Goal: Find specific page/section: Find specific page/section

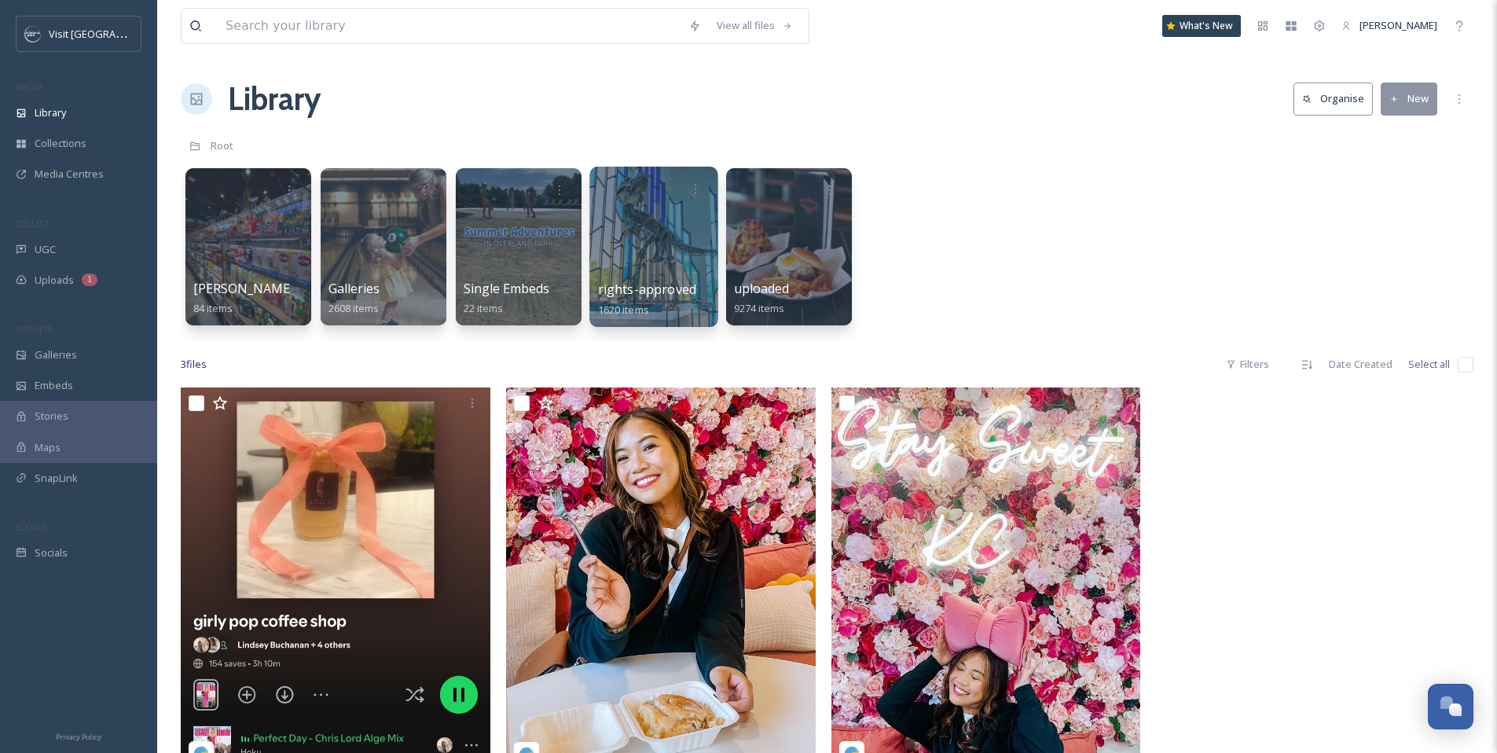
click at [649, 240] on div at bounding box center [653, 247] width 128 height 160
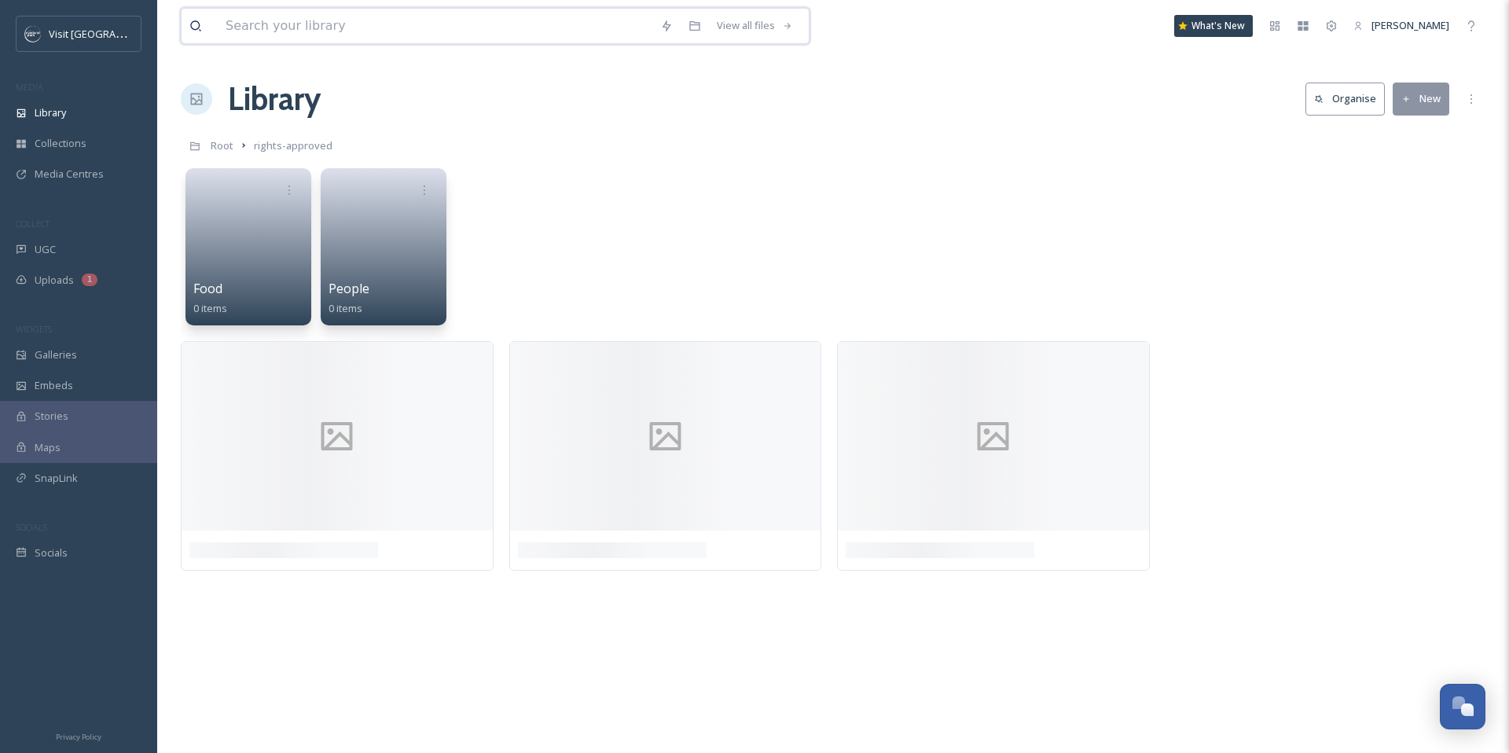
click at [549, 32] on input at bounding box center [435, 26] width 435 height 35
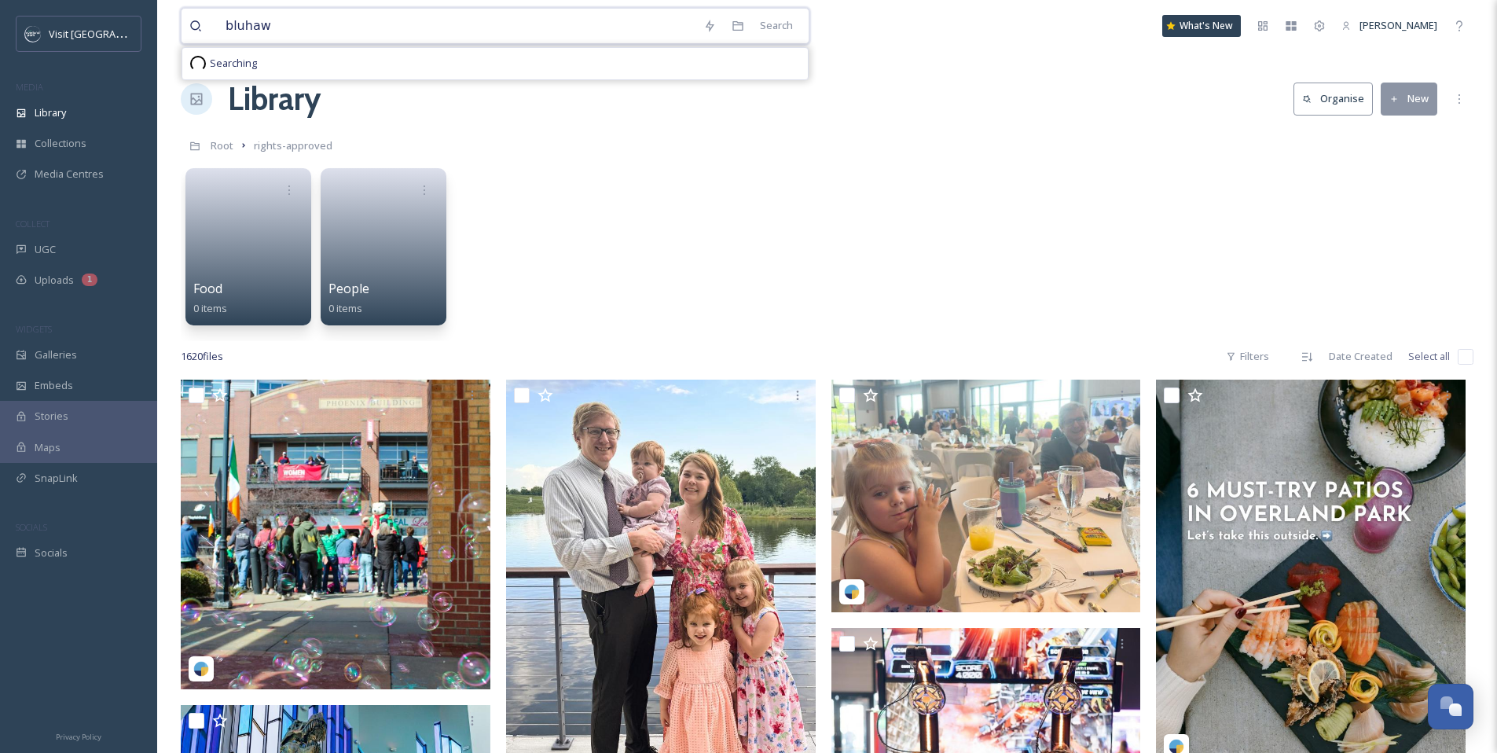
type input "bluhawk"
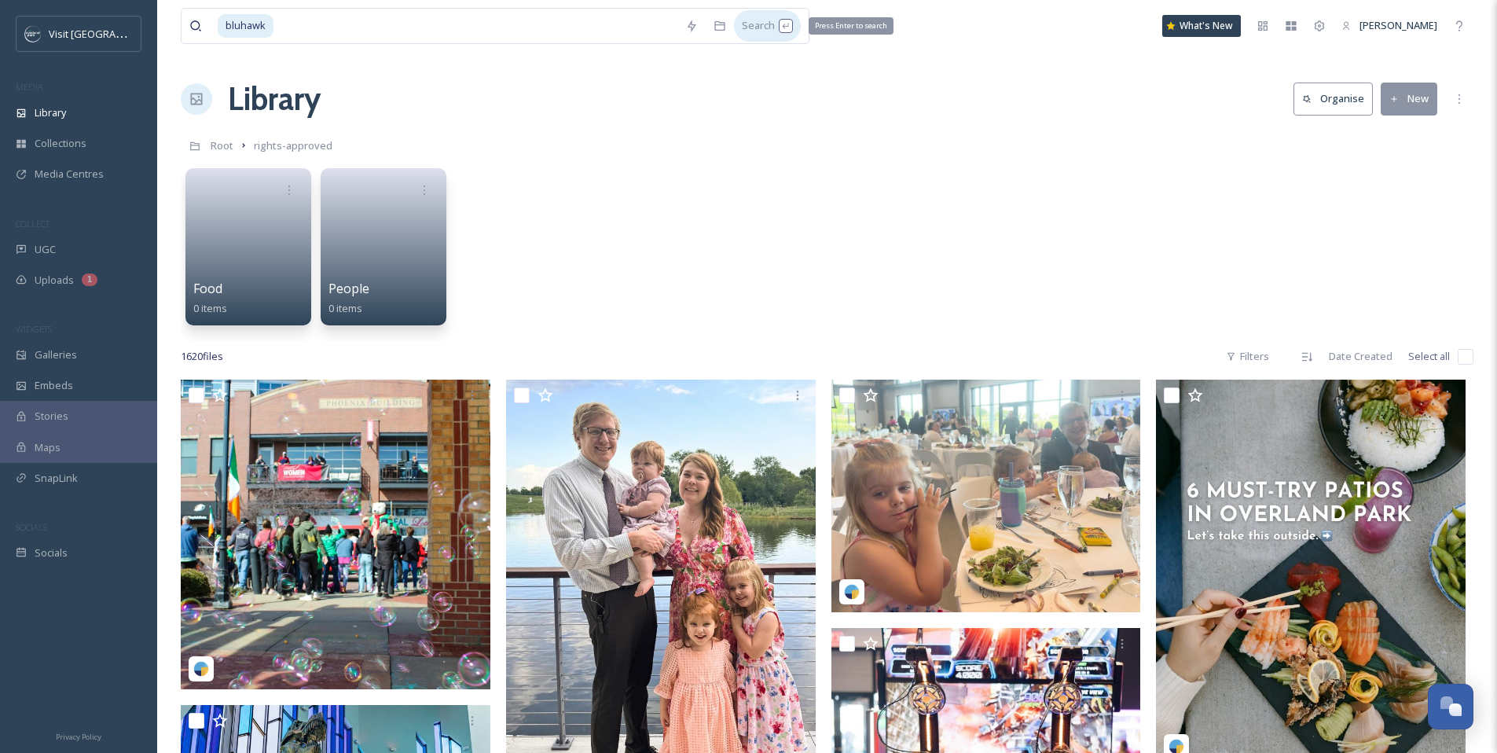
click at [750, 27] on div "Search Press Enter to search" at bounding box center [767, 25] width 67 height 31
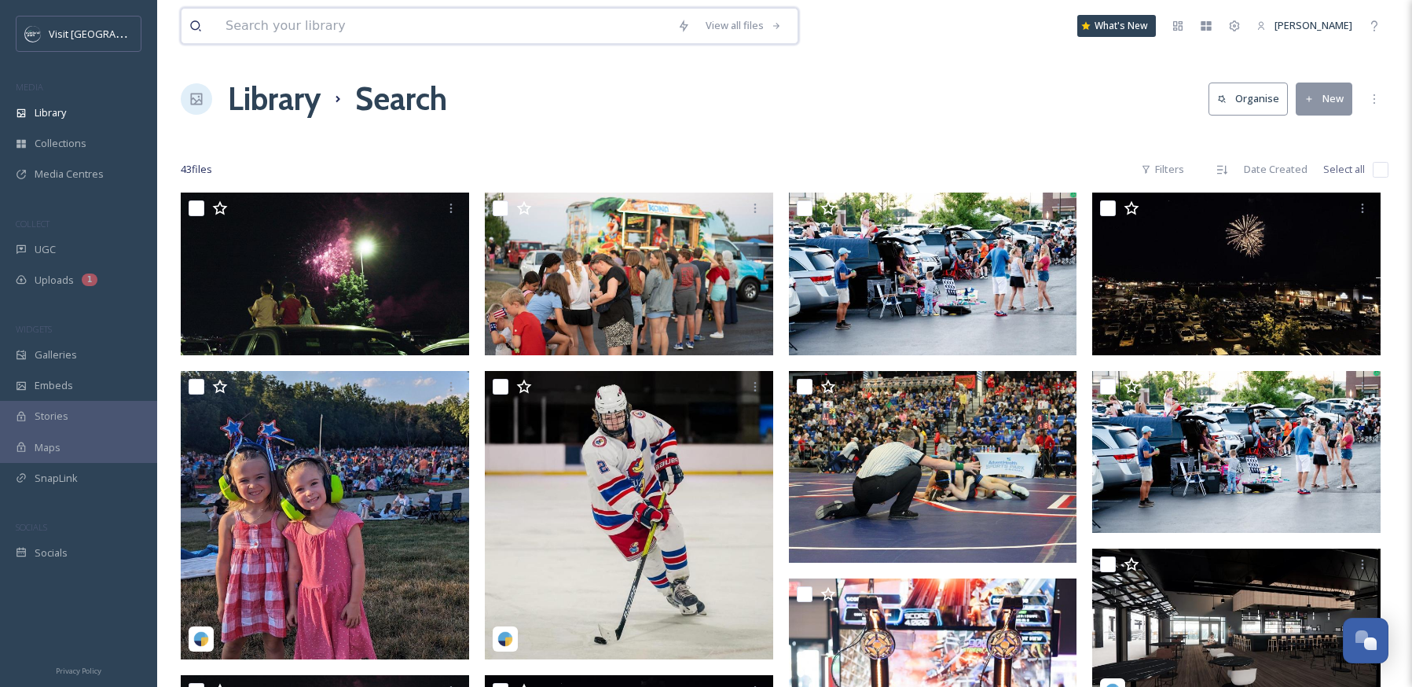
click at [427, 16] on input at bounding box center [444, 26] width 452 height 35
type input "town center"
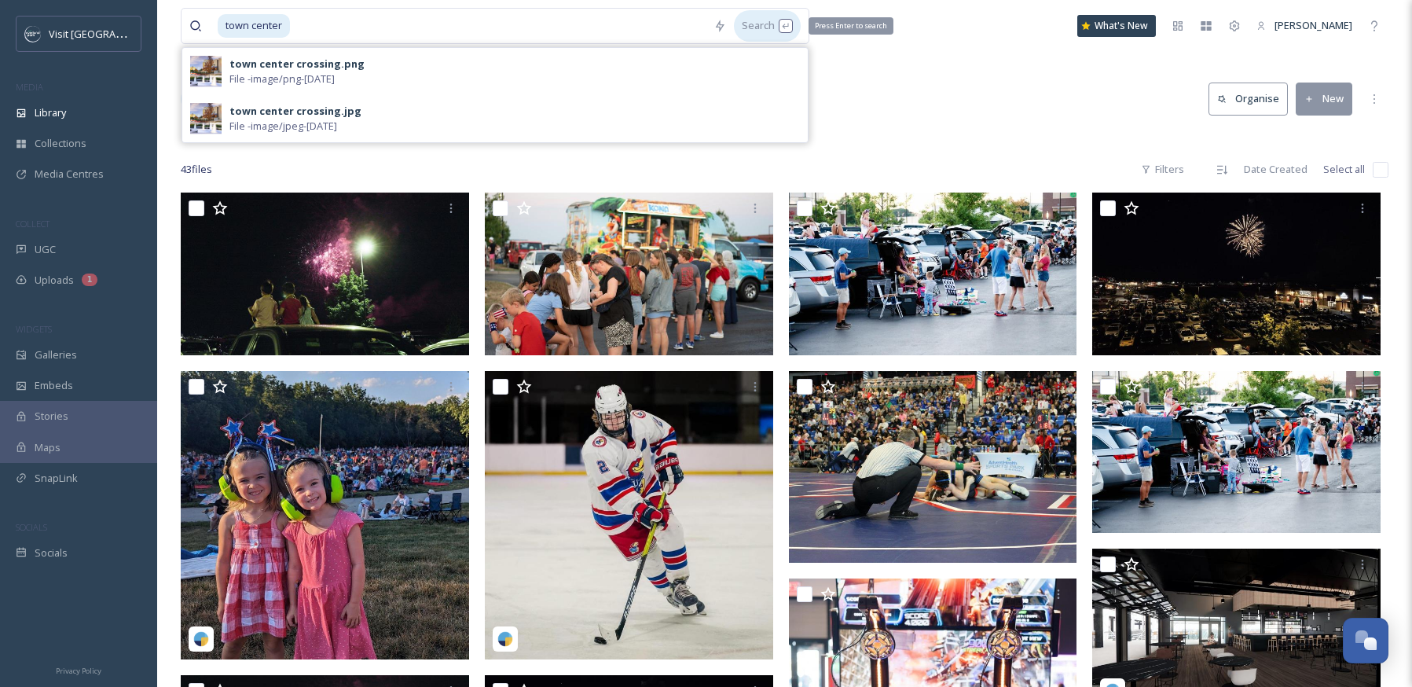
click at [759, 19] on div "Search Press Enter to search" at bounding box center [767, 25] width 67 height 31
